Goal: Transaction & Acquisition: Subscribe to service/newsletter

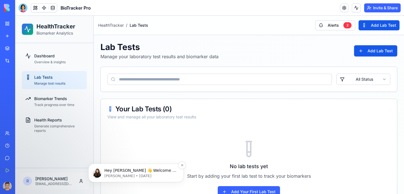
click at [144, 170] on p "Hey [PERSON_NAME] 👋 Welcome to Blocks 🙌 I'm here if you have any questions!" at bounding box center [140, 171] width 72 height 6
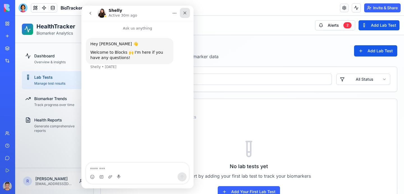
click at [186, 14] on icon "Close" at bounding box center [185, 13] width 3 height 3
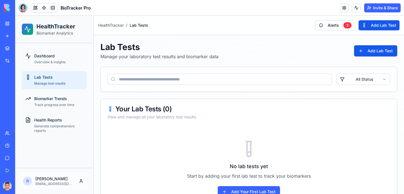
click at [197, 49] on h1 "Lab Tests" at bounding box center [160, 47] width 118 height 10
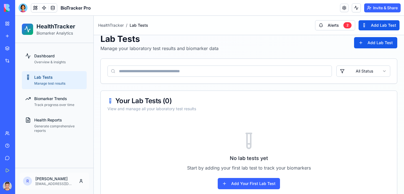
scroll to position [31, 0]
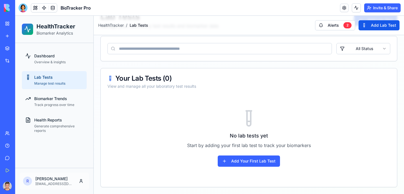
click at [28, 186] on button "Upgrade" at bounding box center [27, 185] width 21 height 9
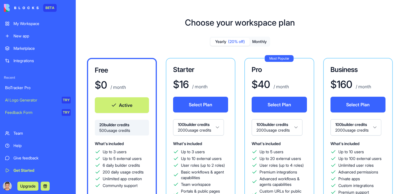
click at [258, 42] on button "Monthly" at bounding box center [260, 42] width 20 height 8
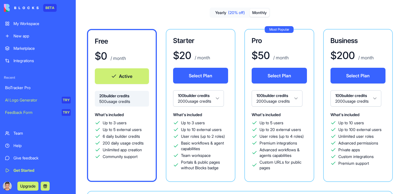
scroll to position [28, 0]
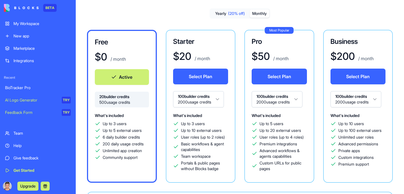
click at [241, 77] on div "Free $ 0 / month Active 20 builder credits 500 usage credits What's included Up…" at bounding box center [240, 106] width 306 height 153
click at [232, 90] on div "Starter $ 20 / month Select Plan 100 builder credits 2000 usage credits What's …" at bounding box center [201, 106] width 70 height 153
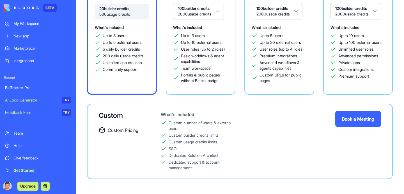
scroll to position [119, 0]
